Goal: Task Accomplishment & Management: Use online tool/utility

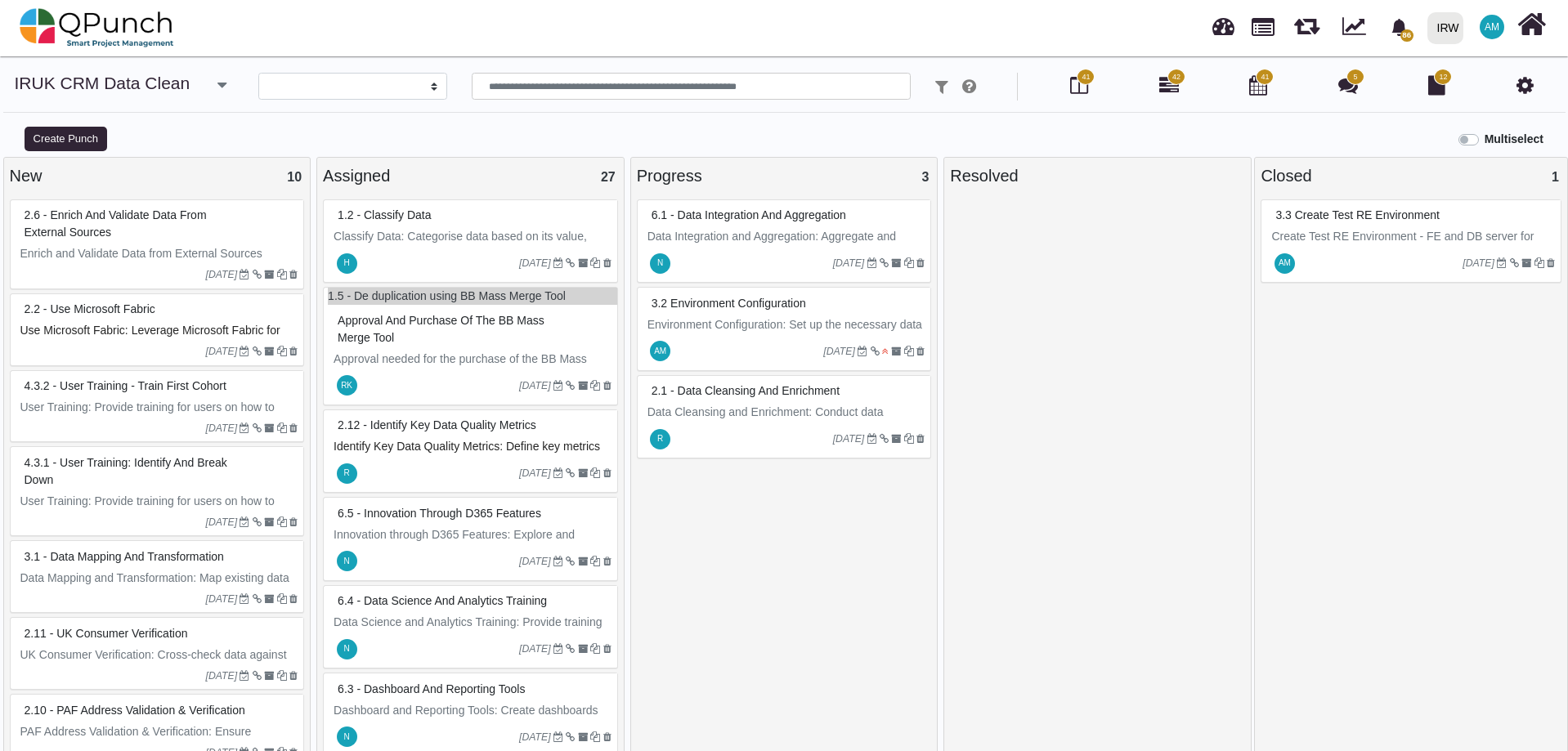
select select
click at [1165, 87] on icon at bounding box center [1170, 86] width 20 height 20
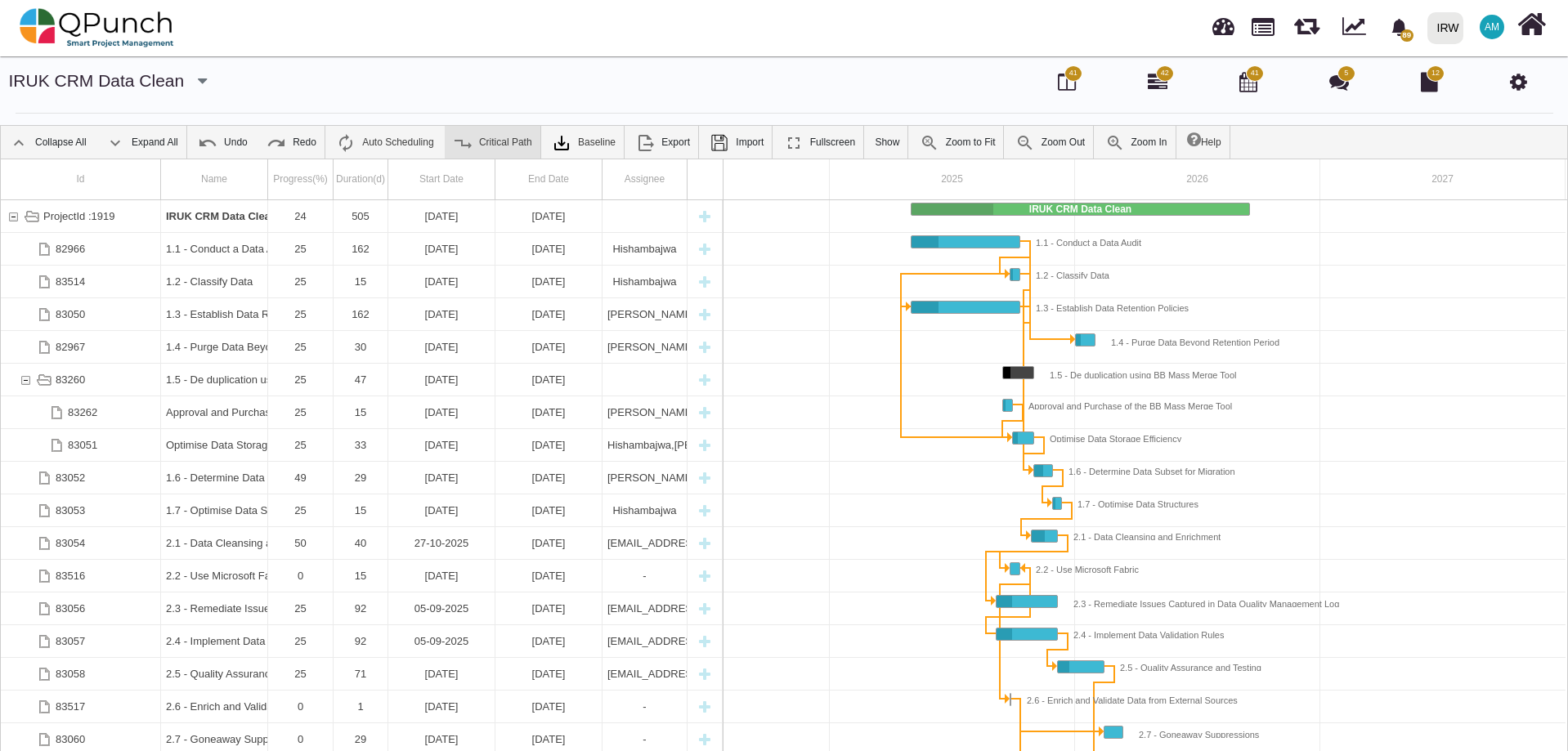
click at [500, 138] on link "Critical Path" at bounding box center [492, 142] width 96 height 33
click at [471, 141] on link "Critical Path" at bounding box center [492, 142] width 96 height 33
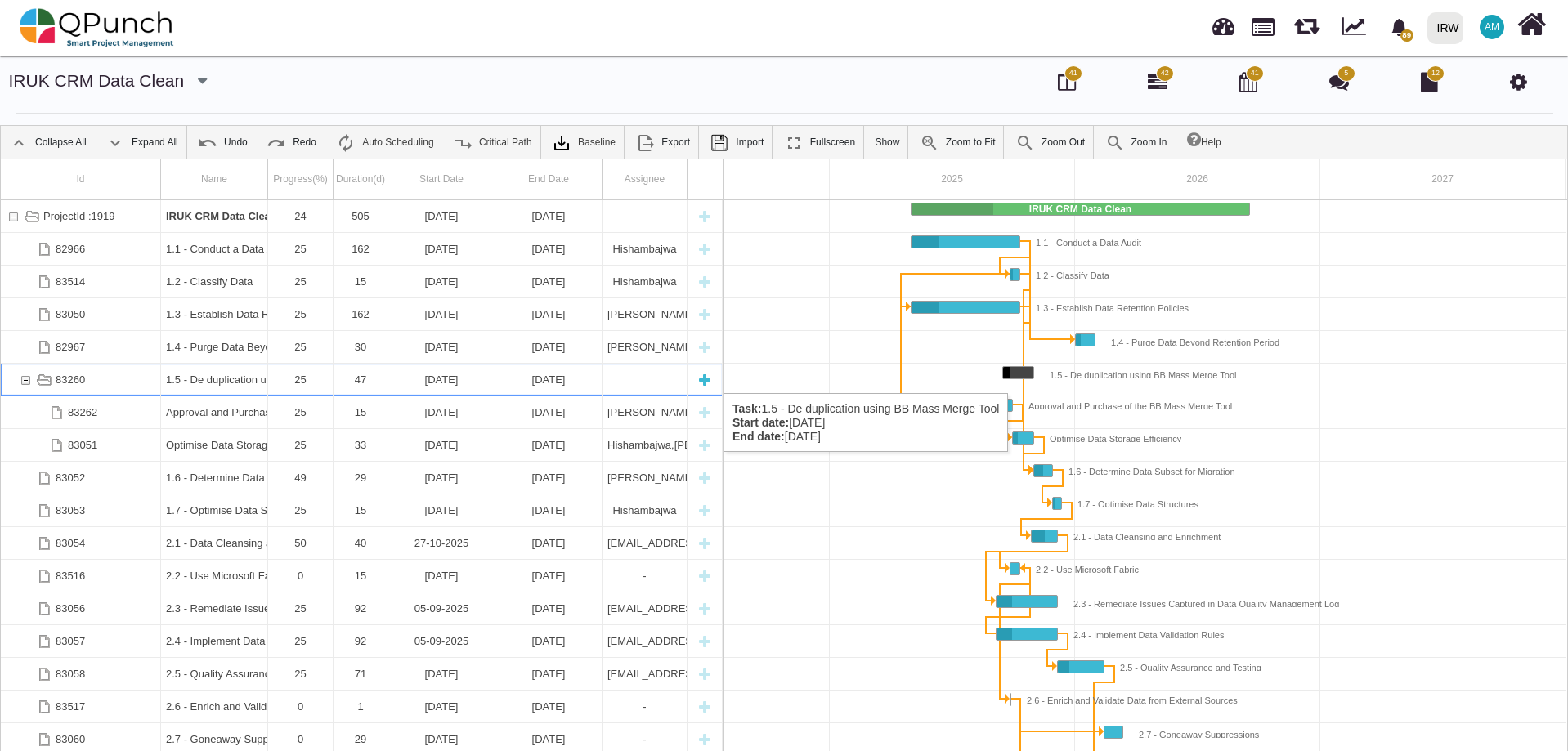
click at [21, 376] on div "83260" at bounding box center [26, 379] width 15 height 32
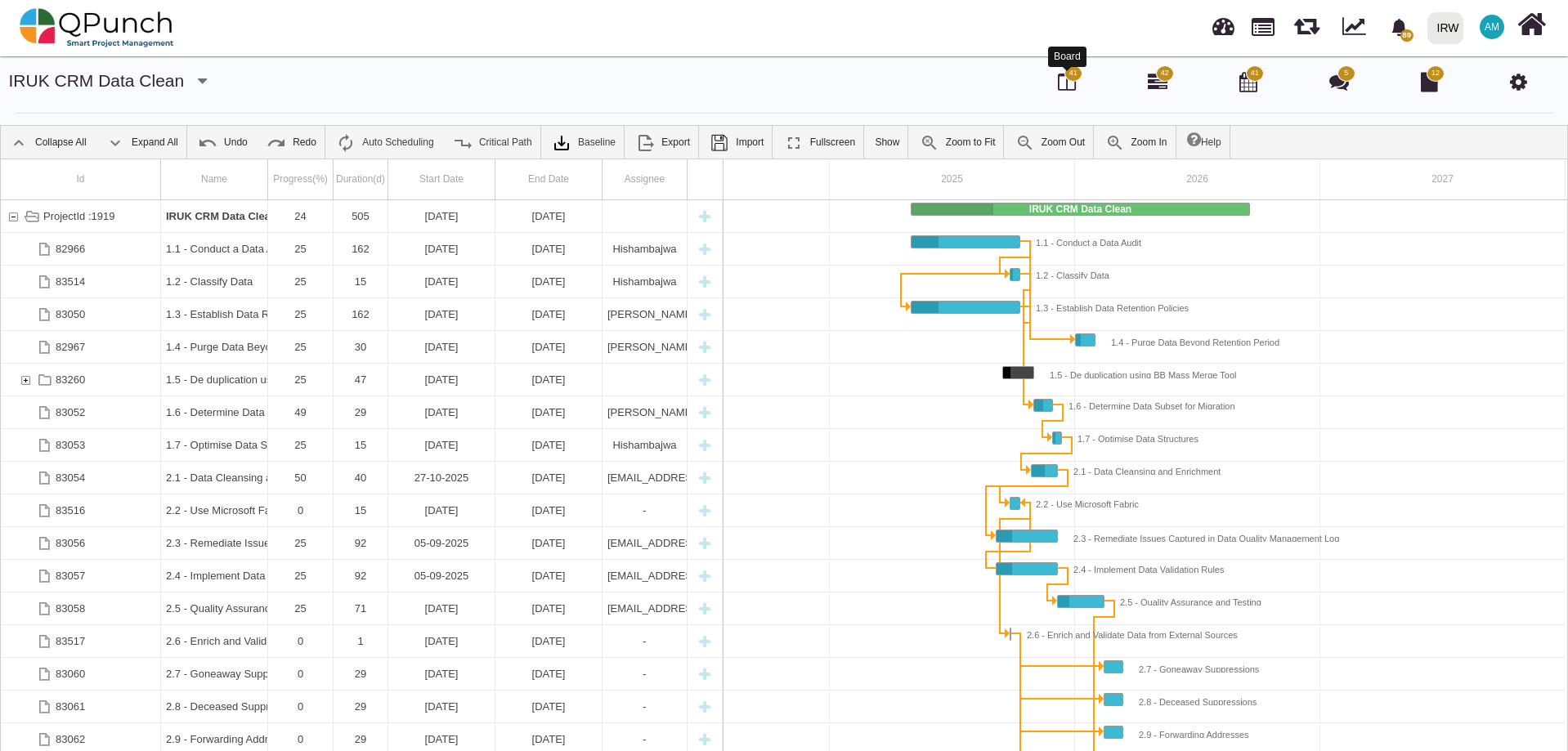
click at [1074, 85] on icon at bounding box center [1068, 82] width 18 height 20
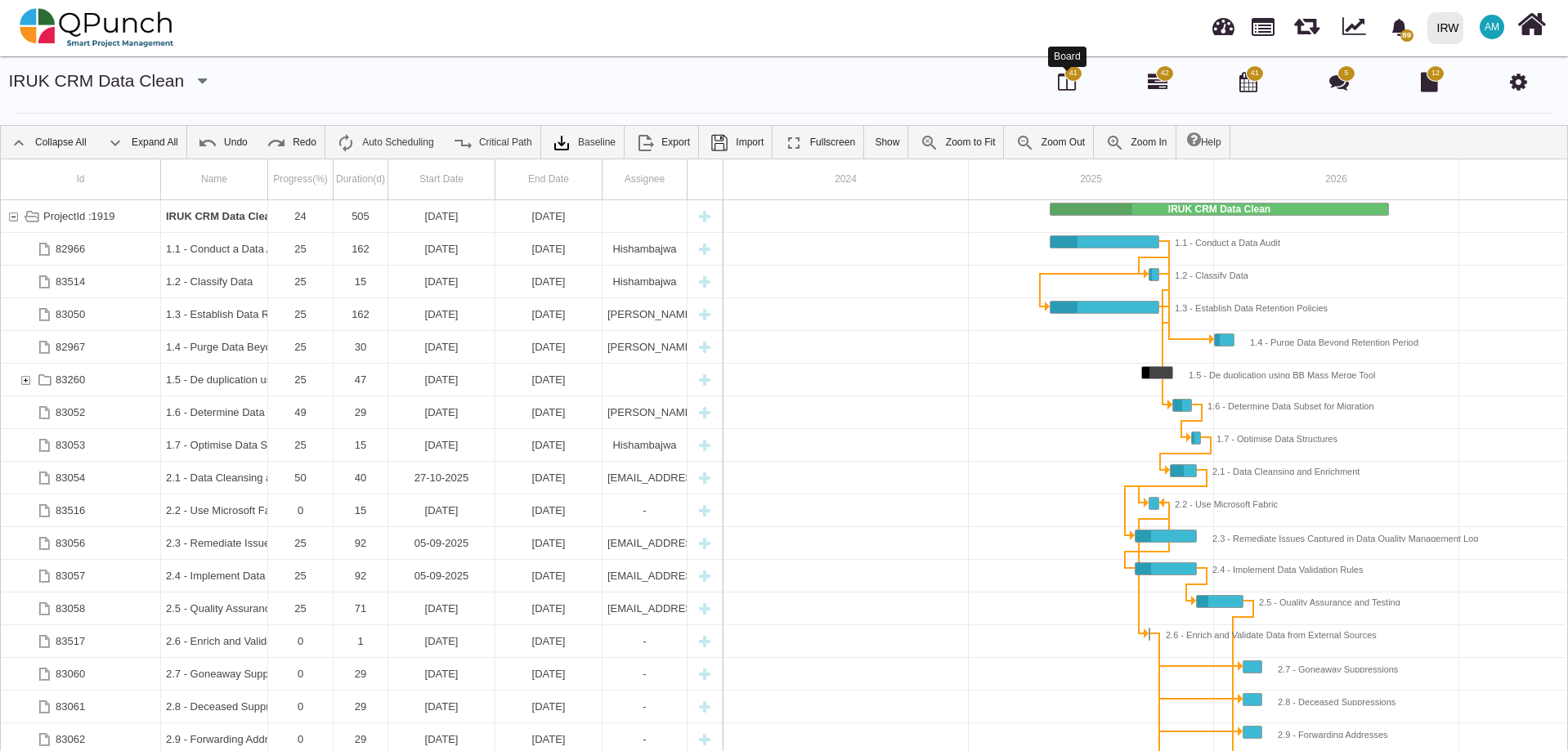
click at [1074, 85] on icon at bounding box center [1068, 82] width 18 height 20
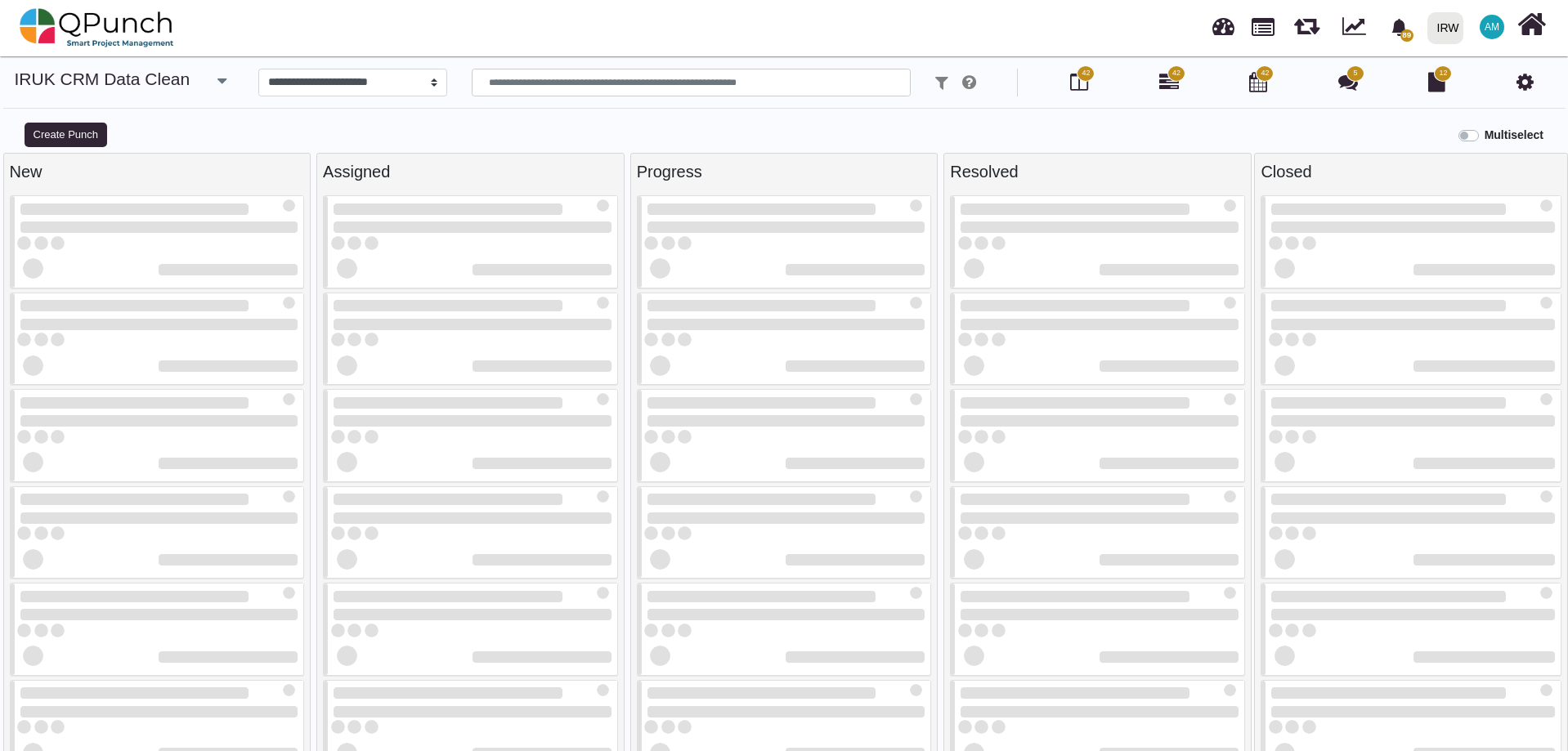
click at [1070, 79] on icon at bounding box center [1079, 82] width 18 height 20
select select
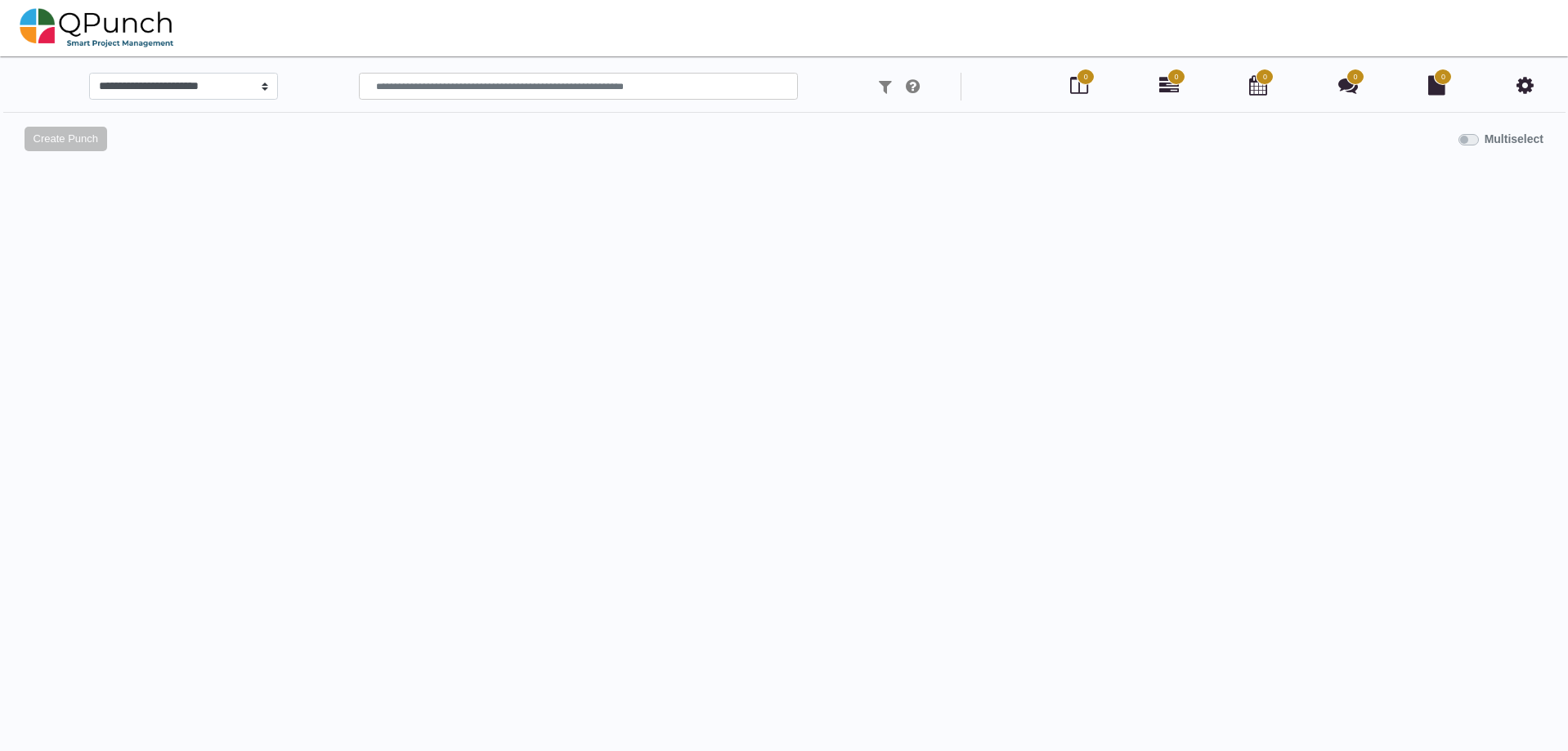
select select
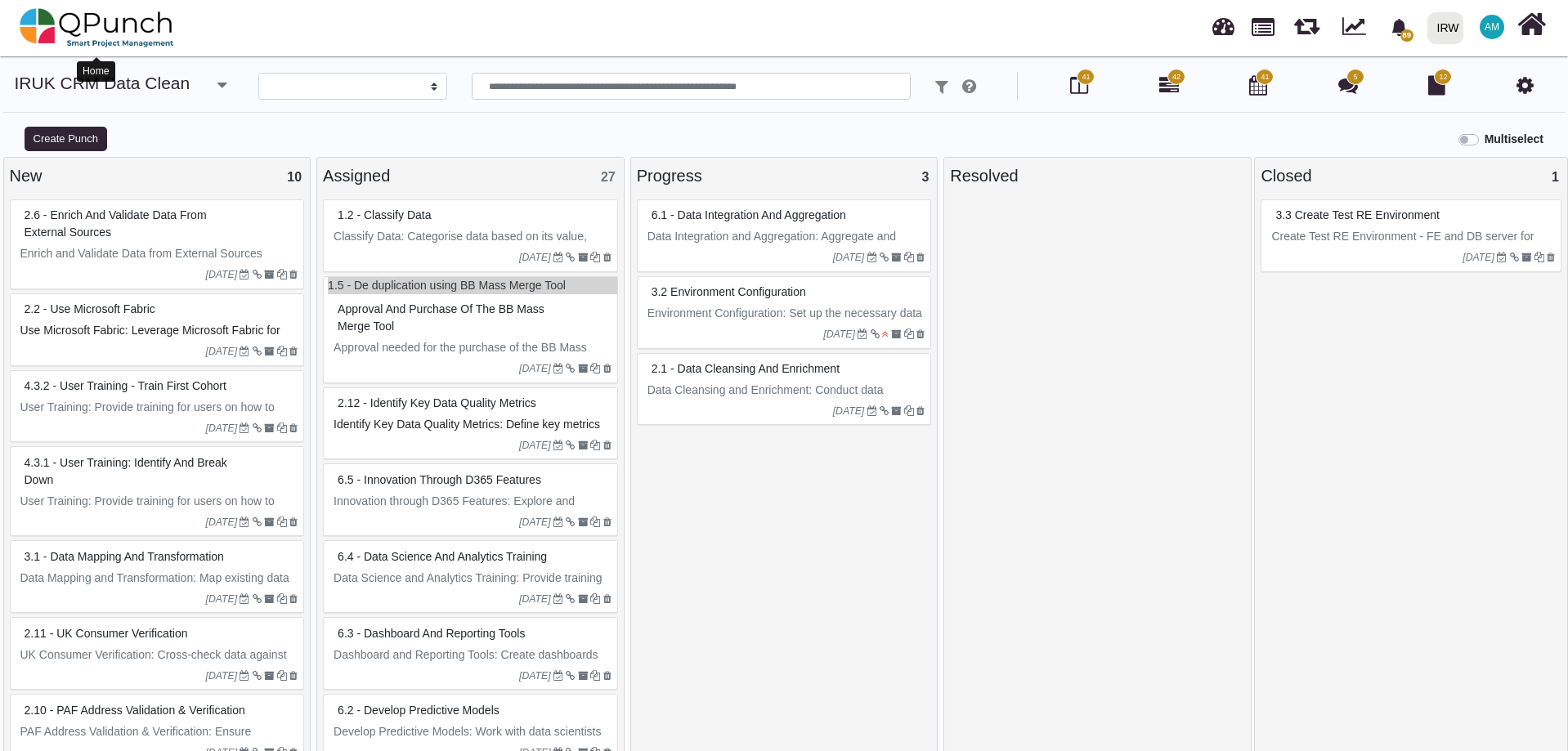
click at [124, 23] on img at bounding box center [98, 28] width 155 height 49
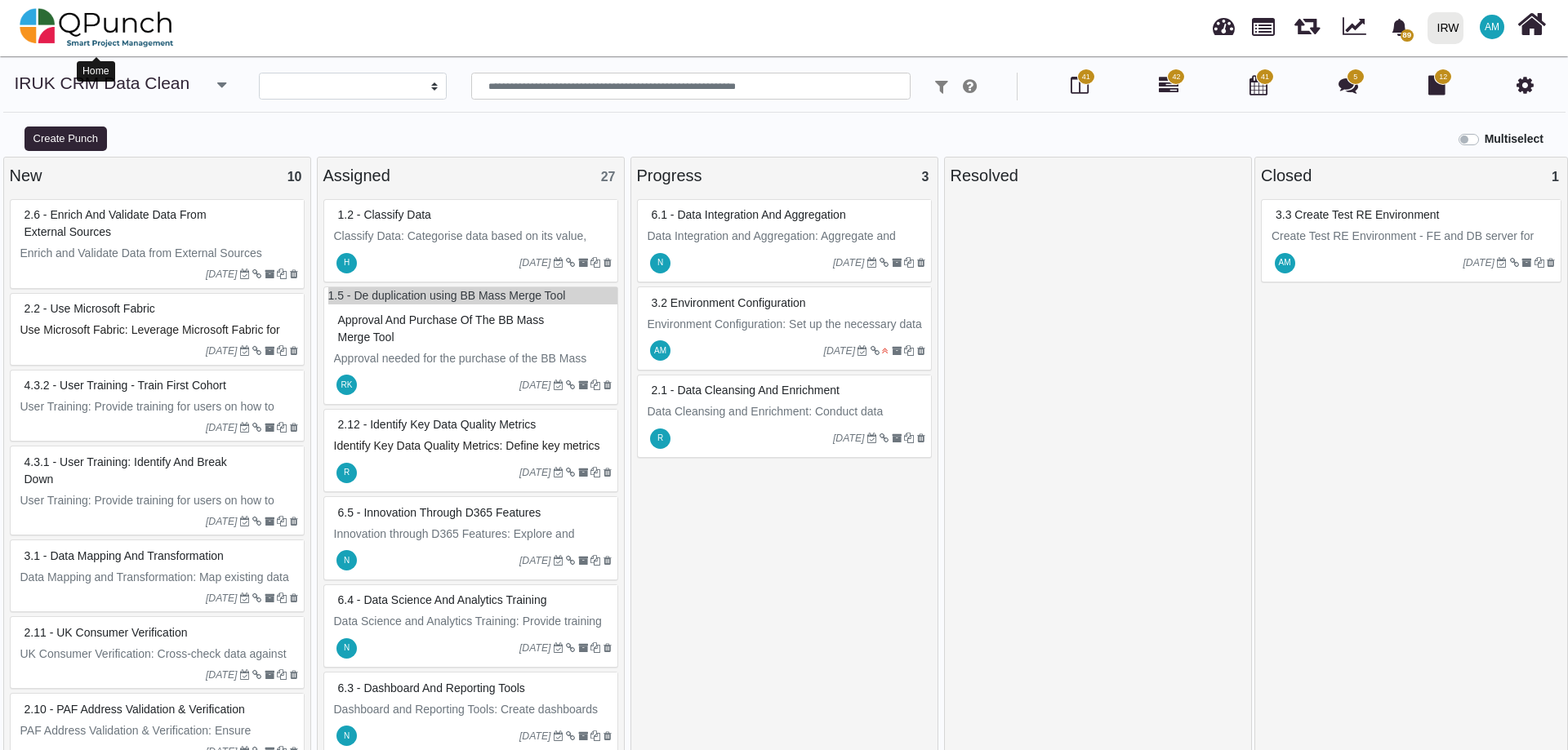
select select "**********"
